Goal: Task Accomplishment & Management: Use online tool/utility

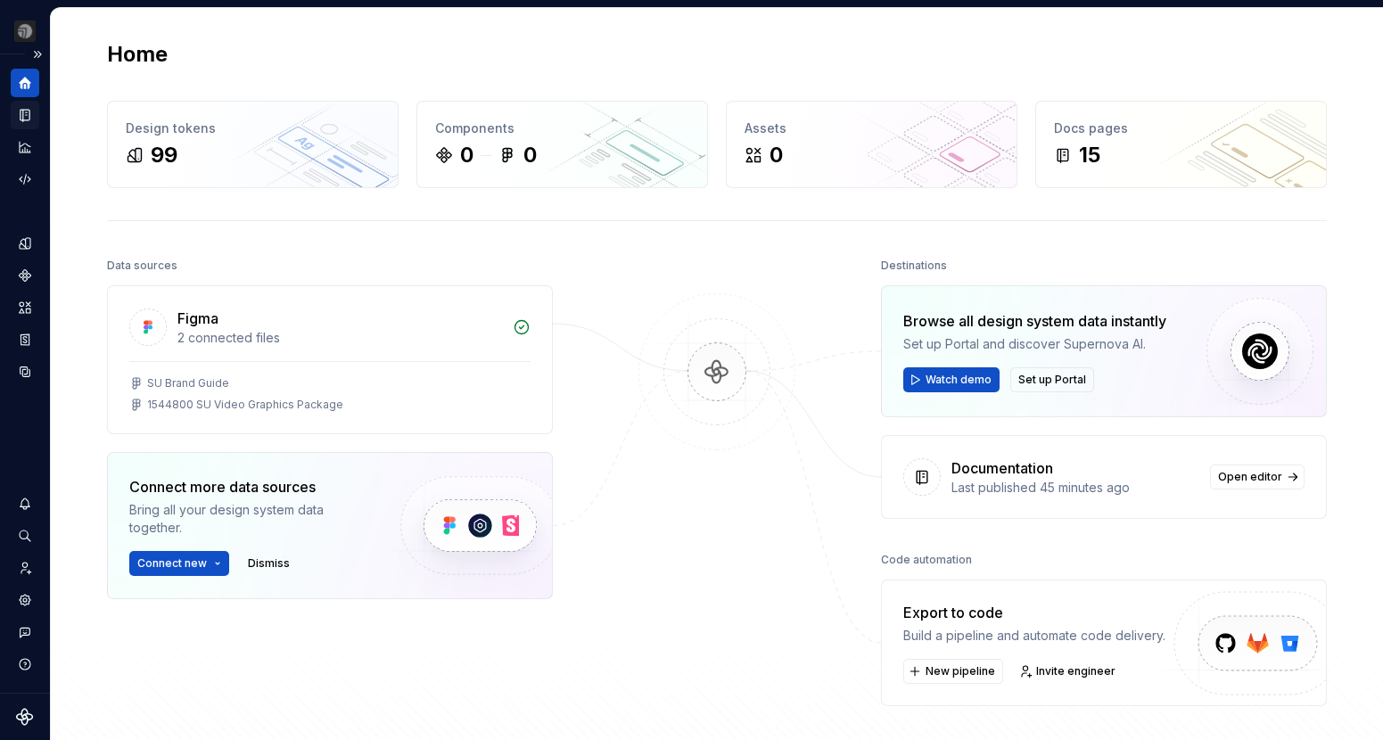
click at [25, 123] on div "Documentation" at bounding box center [25, 115] width 29 height 29
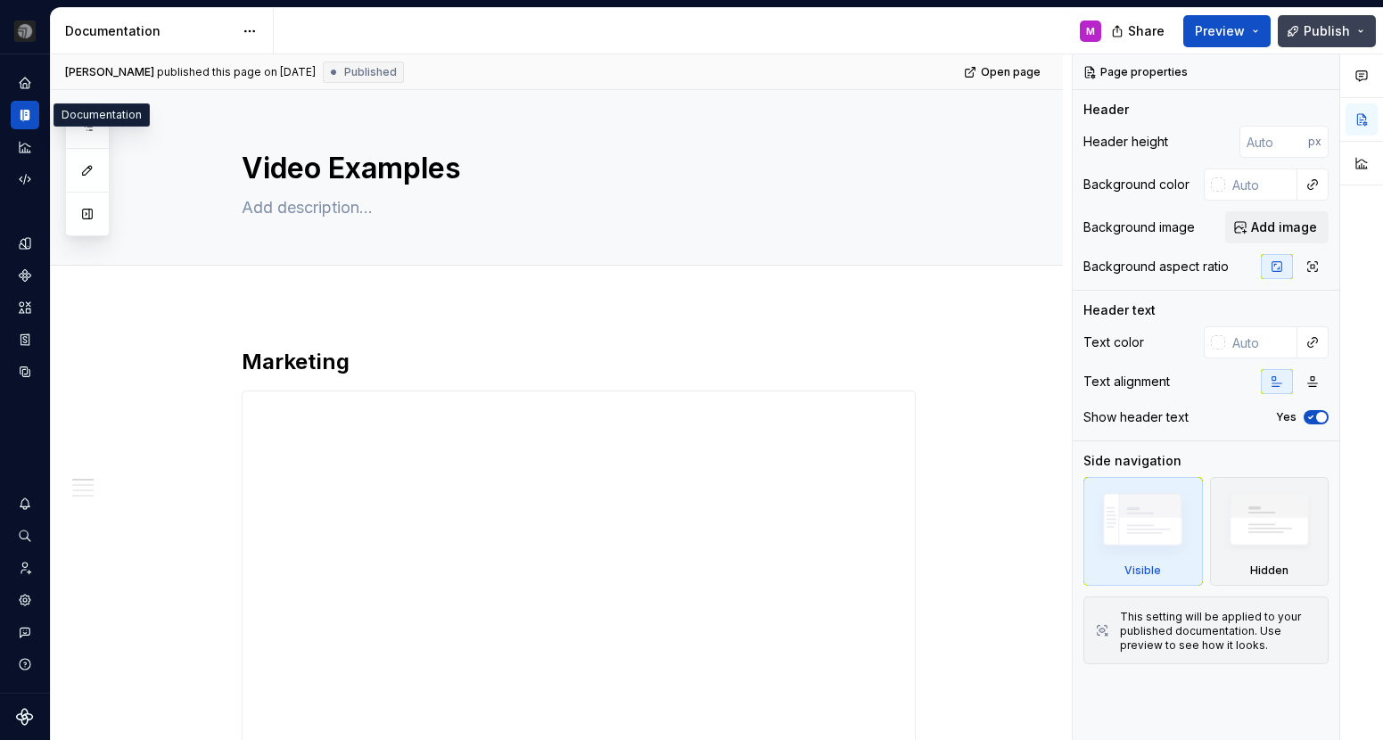
click at [1304, 34] on button "Publish" at bounding box center [1327, 31] width 98 height 32
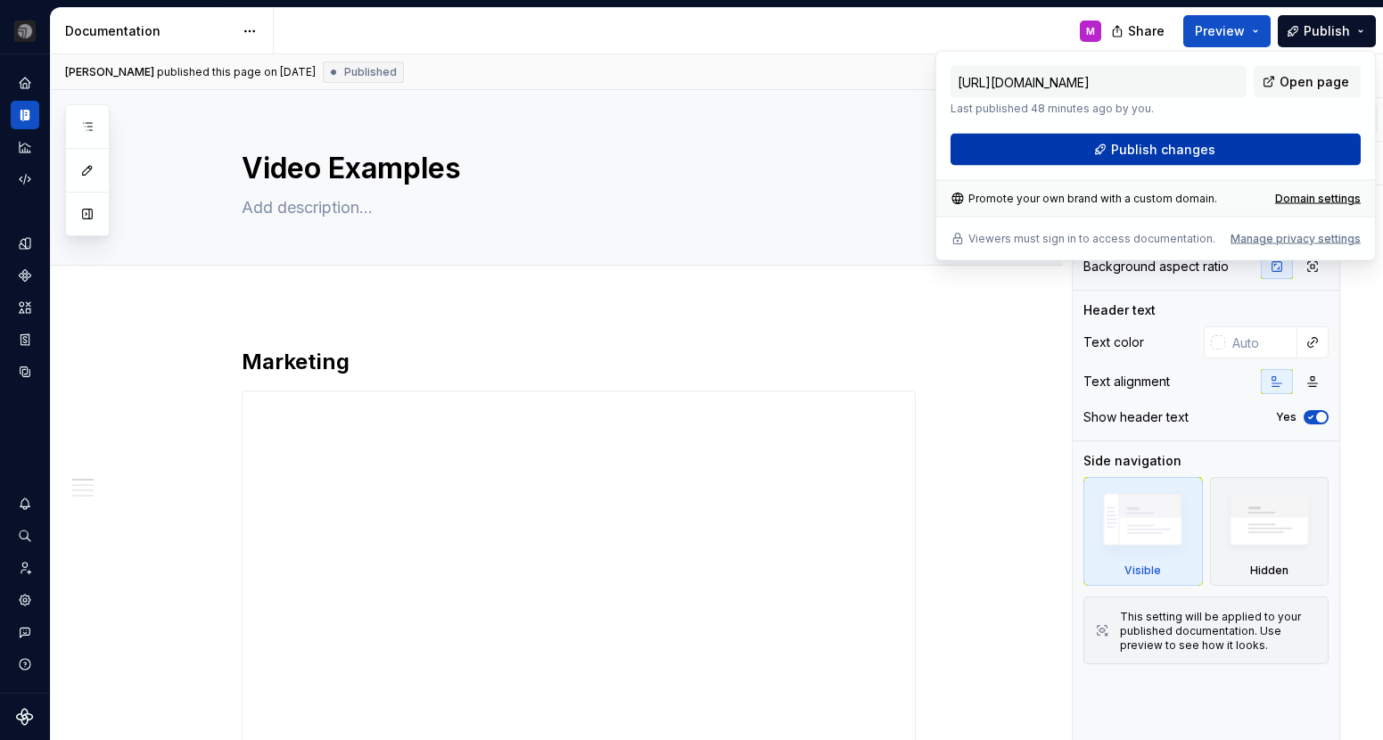
click at [1205, 145] on span "Publish changes" at bounding box center [1163, 150] width 104 height 18
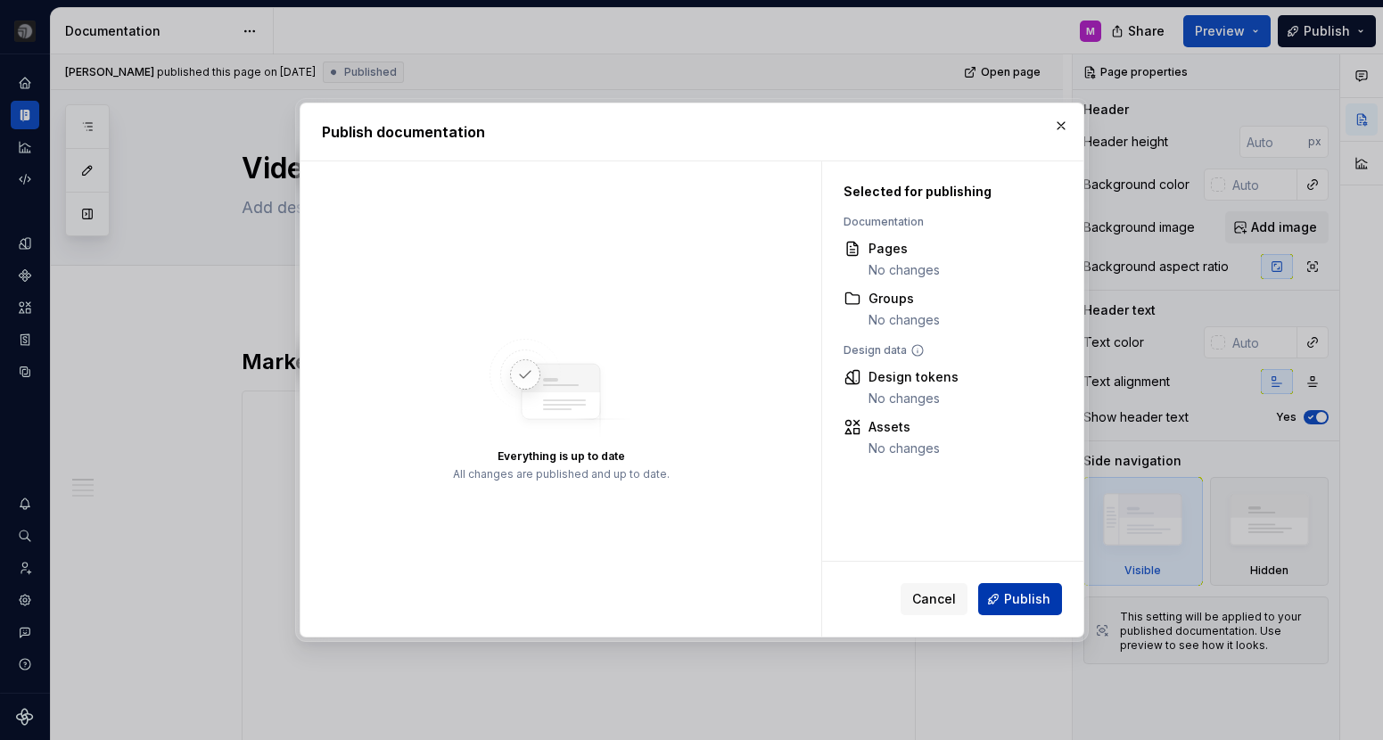
click at [1037, 606] on span "Publish" at bounding box center [1027, 599] width 46 height 18
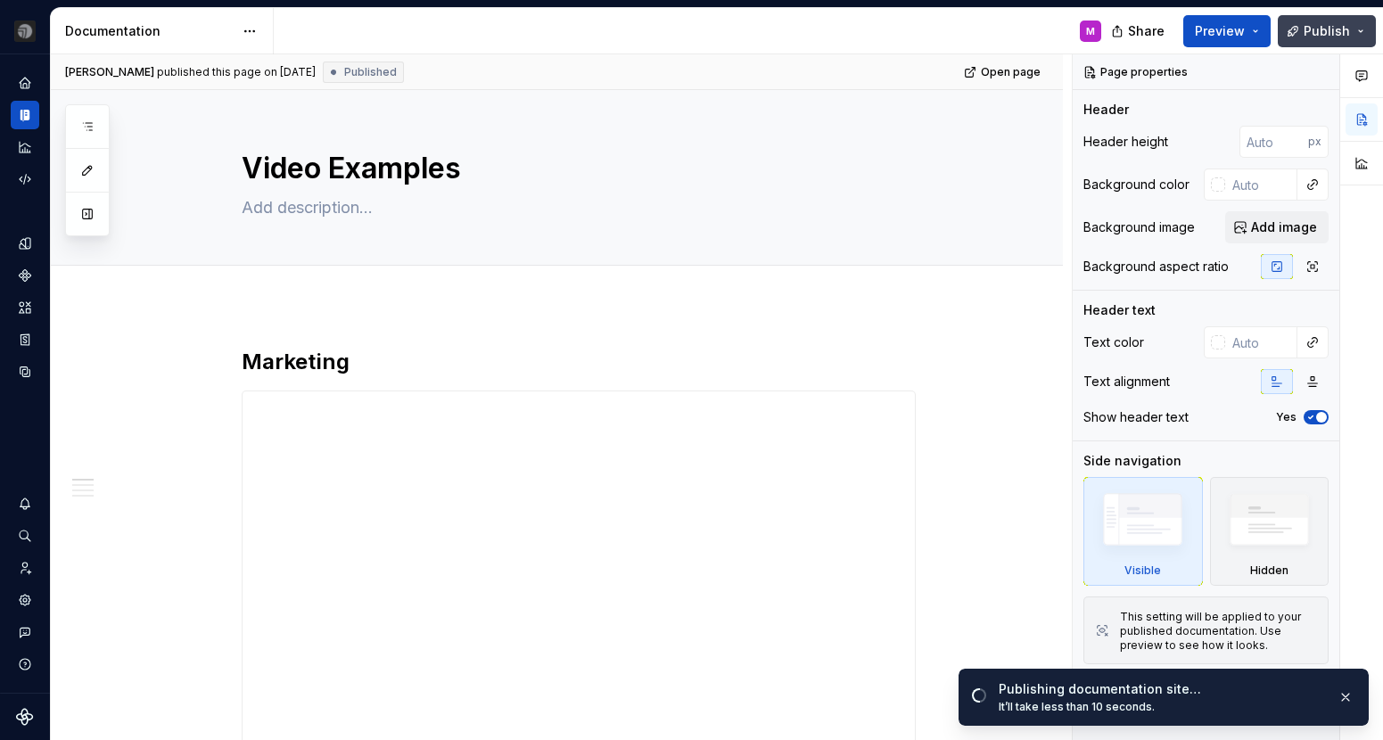
click at [1280, 33] on div "Share Preview Publish" at bounding box center [1248, 30] width 267 height 45
click at [1323, 40] on button "Publish" at bounding box center [1327, 31] width 98 height 32
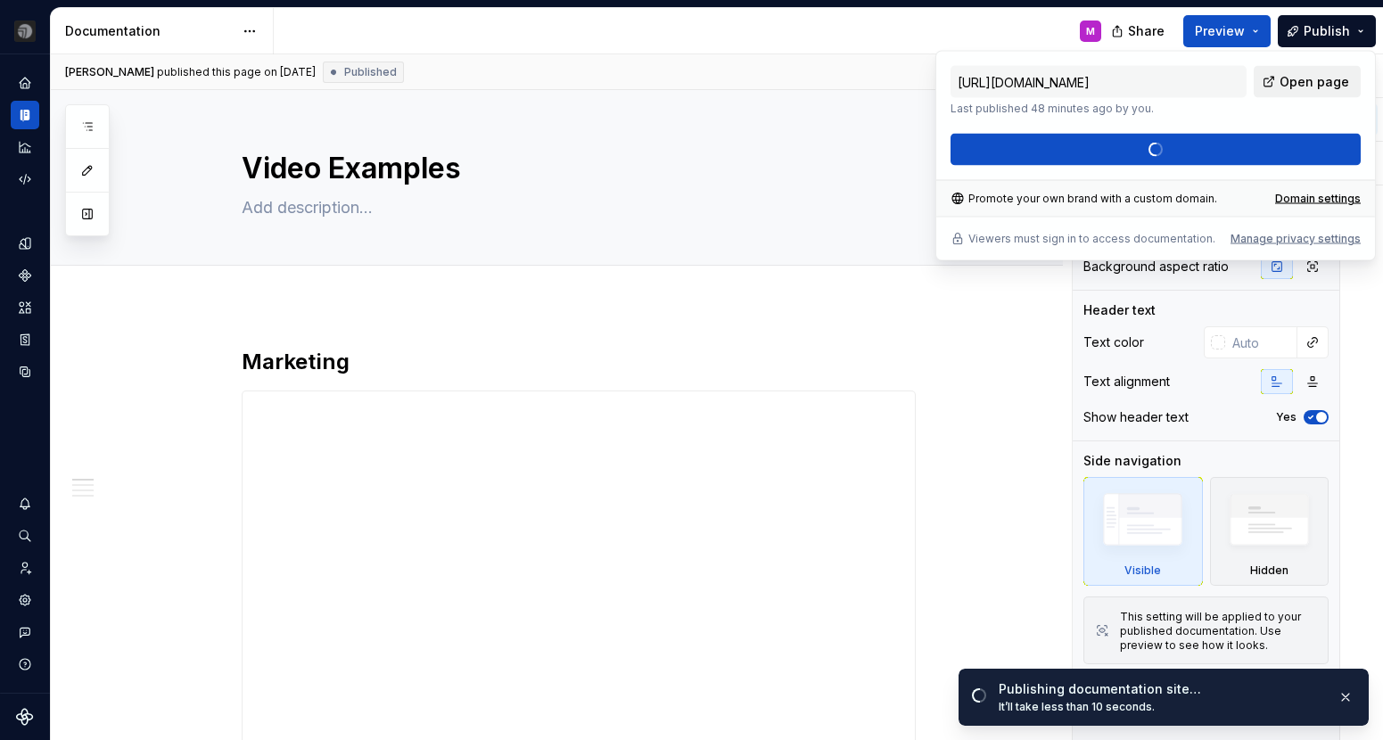
click at [1312, 82] on span "Open page" at bounding box center [1314, 82] width 70 height 18
type textarea "*"
